Goal: Information Seeking & Learning: Learn about a topic

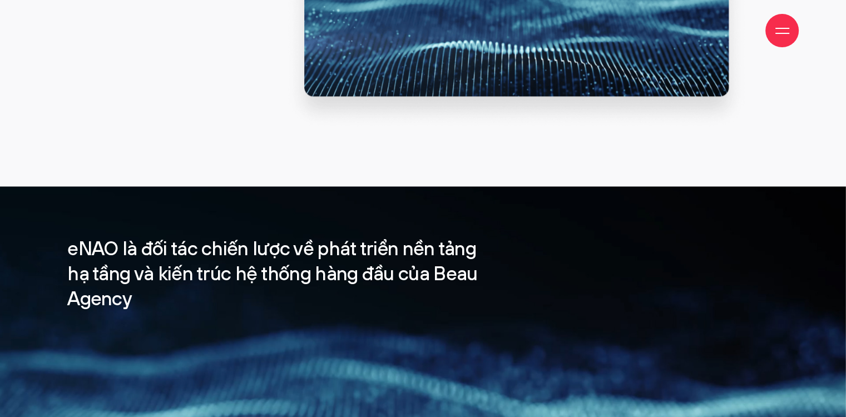
scroll to position [1172, 0]
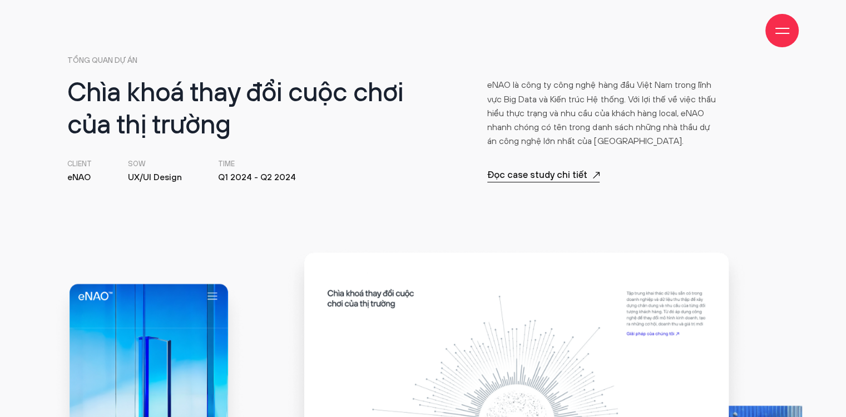
scroll to position [445, 0]
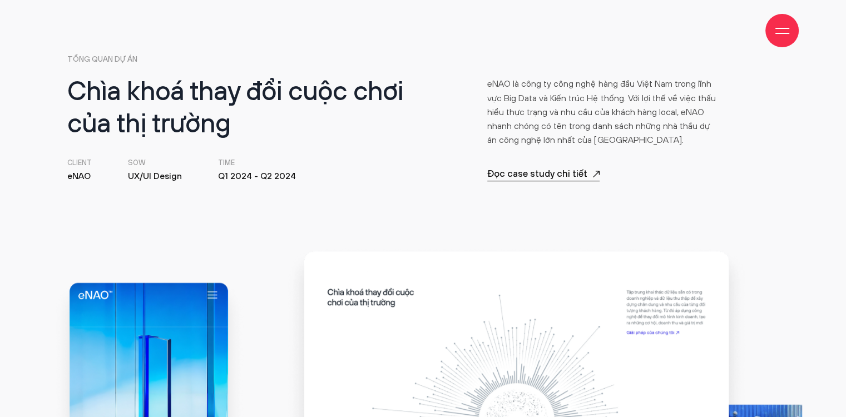
drag, startPoint x: 221, startPoint y: 174, endPoint x: 332, endPoint y: 174, distance: 111.3
click at [332, 174] on ul "Client eNAO SOW UX/UI Design Time Q1 2024 - Q2 2024" at bounding box center [242, 170] width 351 height 25
drag, startPoint x: 518, startPoint y: 91, endPoint x: 627, endPoint y: 86, distance: 109.1
click at [627, 86] on p "eNAO là công ty công nghệ hàng đầu Việt Nam trong lĩnh vực Big Data và Kiến trú…" at bounding box center [602, 112] width 231 height 70
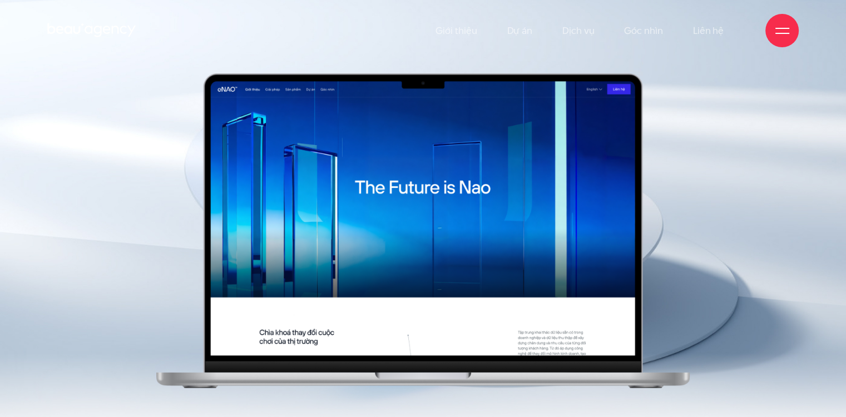
scroll to position [0, 0]
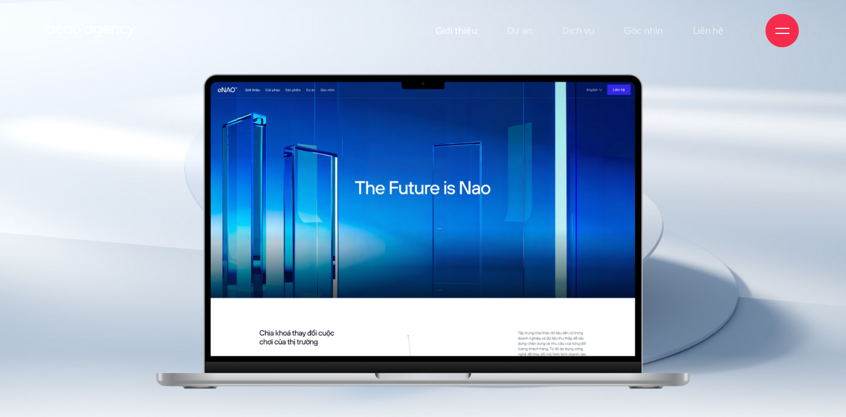
click at [476, 34] on link "Giới thiệu" at bounding box center [456, 30] width 41 height 61
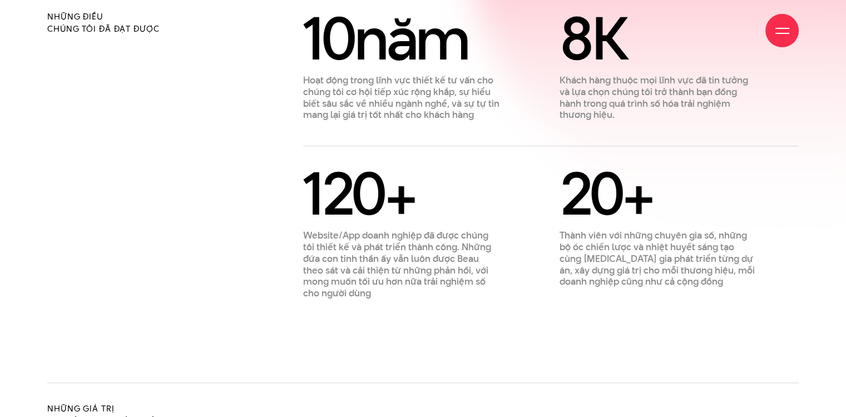
scroll to position [723, 0]
